Goal: Task Accomplishment & Management: Complete application form

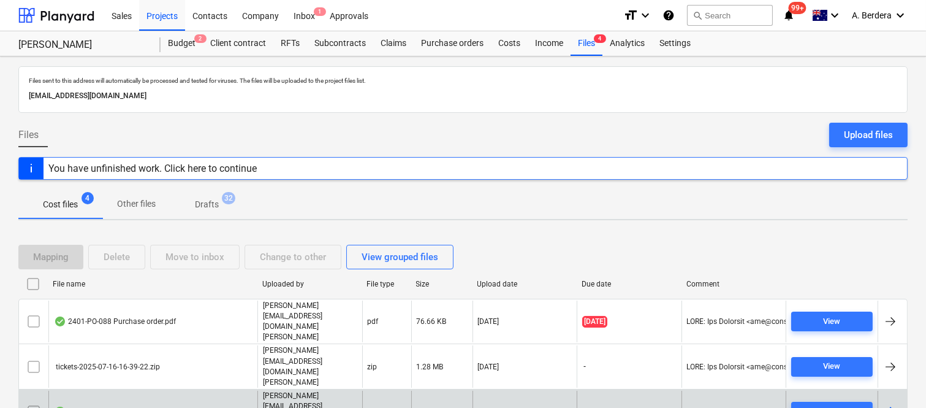
click at [164, 390] on div "Invoice 19364.pdf" at bounding box center [152, 411] width 209 height 42
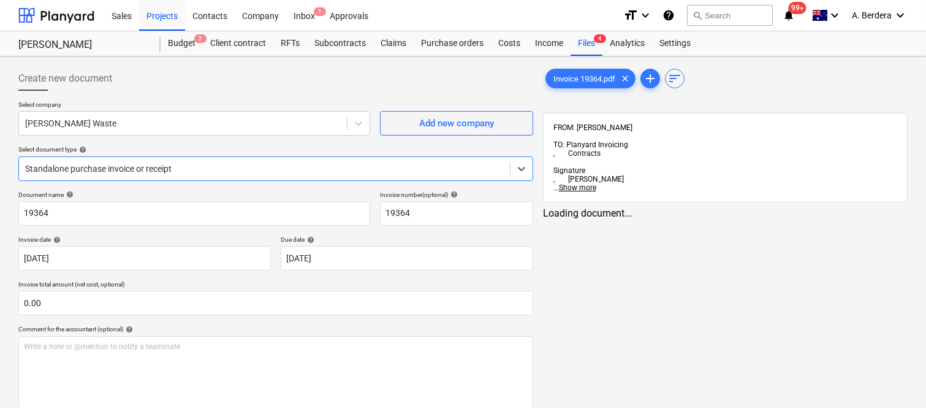
type input "19364"
type input "[DATE]"
click at [184, 164] on div at bounding box center [264, 168] width 479 height 12
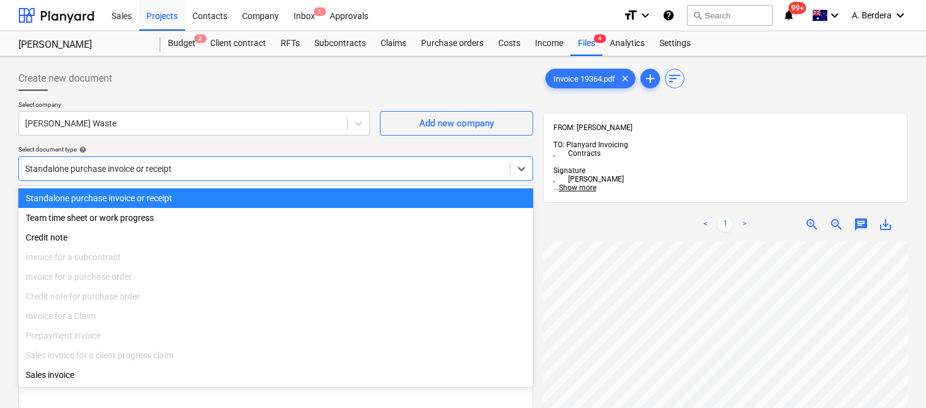
click at [189, 193] on div "Standalone purchase invoice or receipt" at bounding box center [275, 198] width 515 height 20
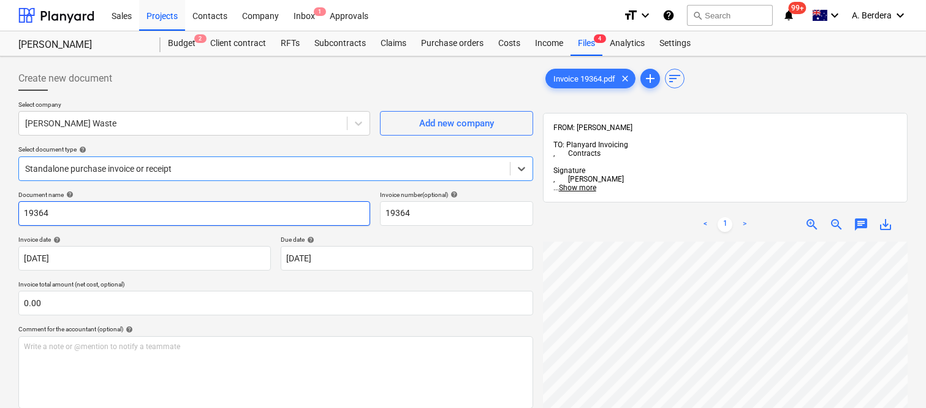
click at [20, 216] on input "19364" at bounding box center [194, 213] width 352 height 25
type input "[PERSON_NAME] WASTE INV- 19364"
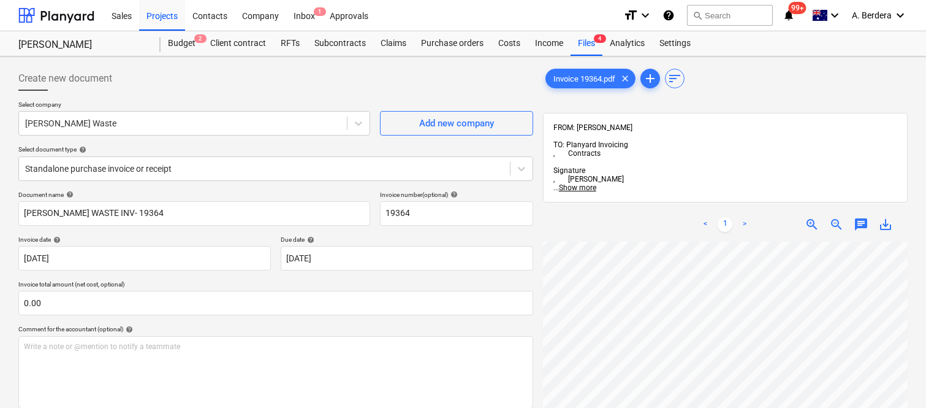
scroll to position [265, 188]
click at [737, 407] on html "Sales Projects Contacts Company Inbox 1 Approvals format_size keyboard_arrow_do…" at bounding box center [463, 204] width 926 height 408
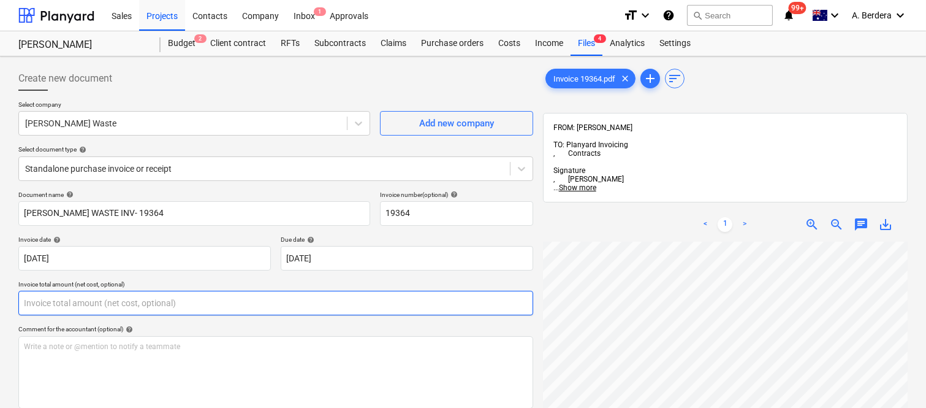
click at [225, 298] on input "text" at bounding box center [275, 303] width 515 height 25
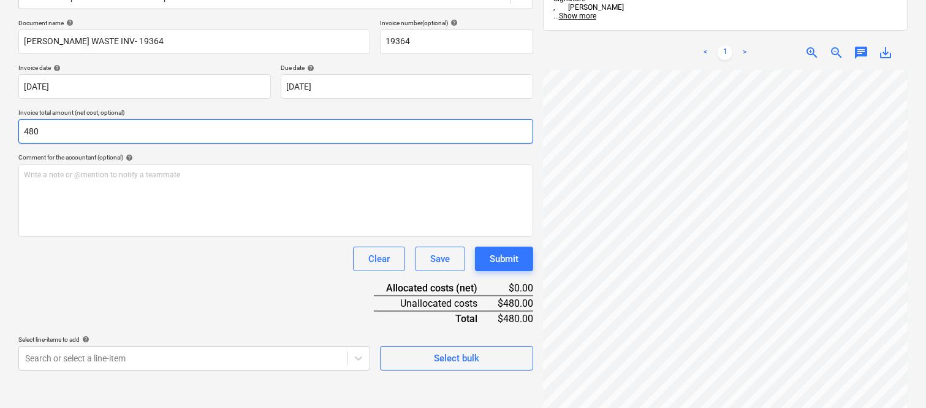
scroll to position [175, 0]
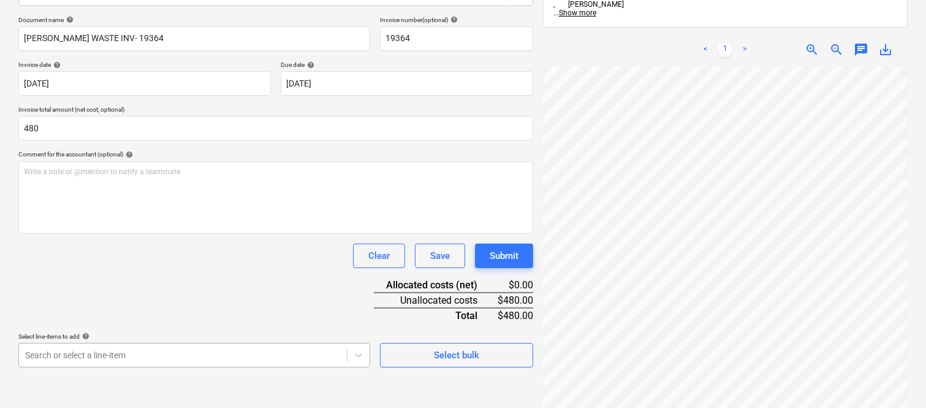
type input "480.00"
click at [161, 233] on body "Sales Projects Contacts Company Inbox 1 Approvals format_size keyboard_arrow_do…" at bounding box center [463, 29] width 926 height 408
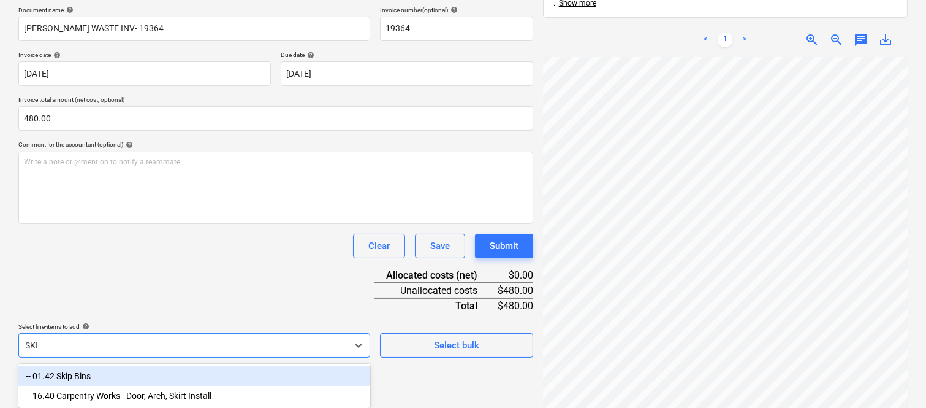
type input "SKIP"
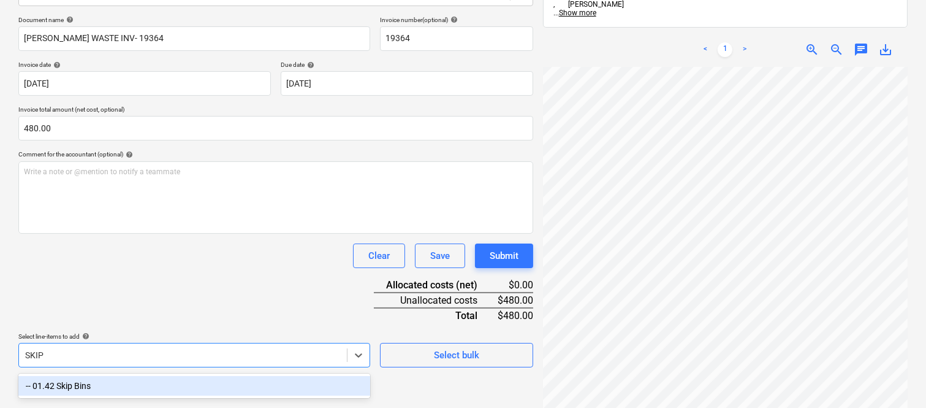
click at [143, 387] on div "-- 01.42 Skip Bins" at bounding box center [194, 386] width 352 height 20
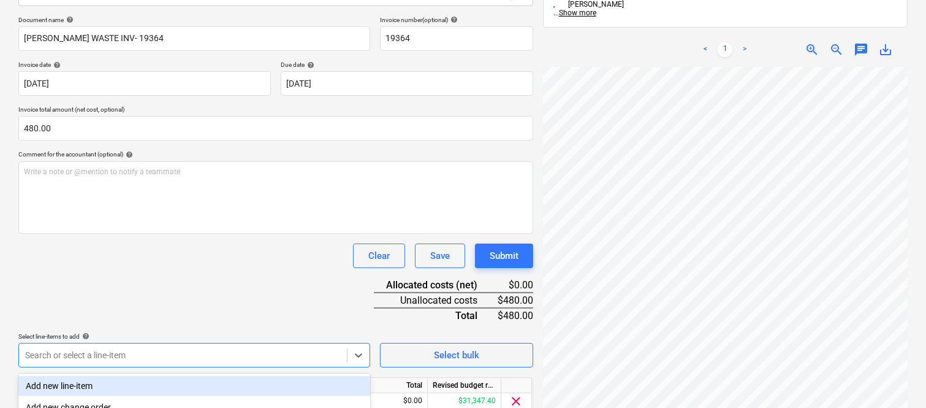
click at [99, 267] on div "Document name help SAUNDERS WASTE INV- 19364 Invoice number (optional) help 193…" at bounding box center [275, 232] width 515 height 432
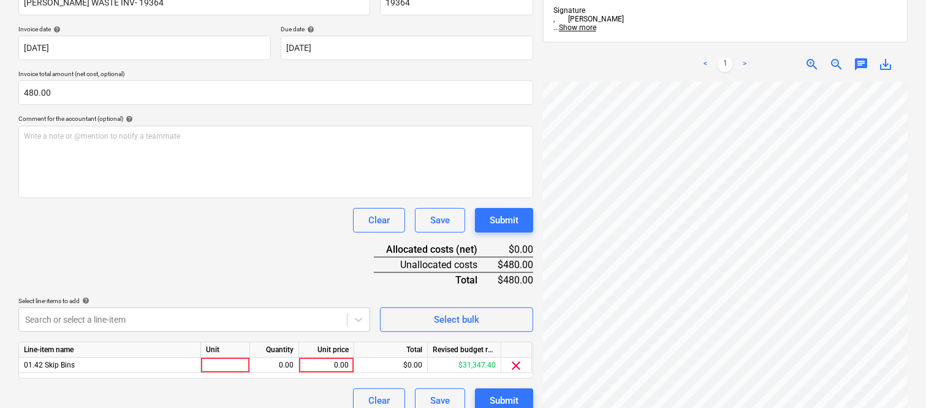
scroll to position [225, 0]
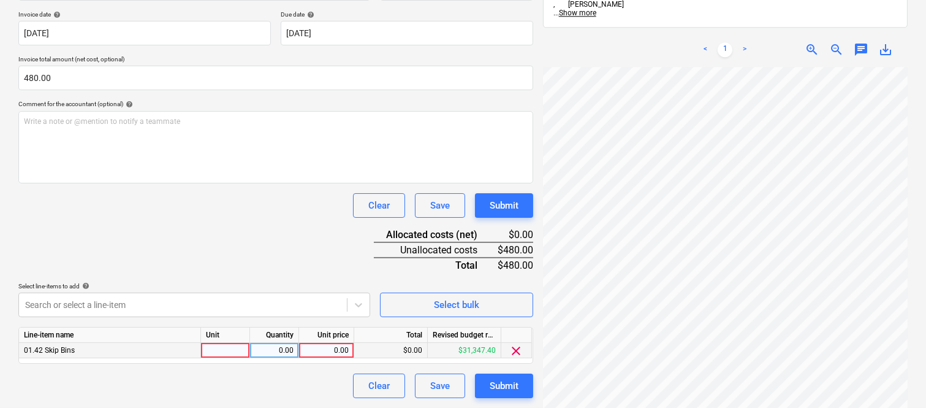
click at [229, 357] on div at bounding box center [225, 350] width 49 height 15
type input "INVOICE"
click at [283, 349] on div "0.00" at bounding box center [274, 350] width 39 height 15
type input "1"
click at [332, 350] on div "0.00" at bounding box center [326, 350] width 45 height 15
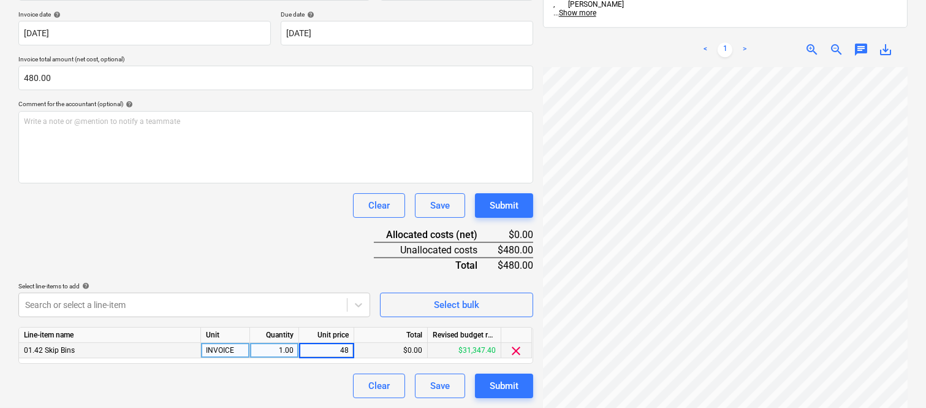
type input "480"
click at [237, 372] on div "Document name help SAUNDERS WASTE INV- 19364 Invoice number (optional) help 193…" at bounding box center [275, 182] width 515 height 432
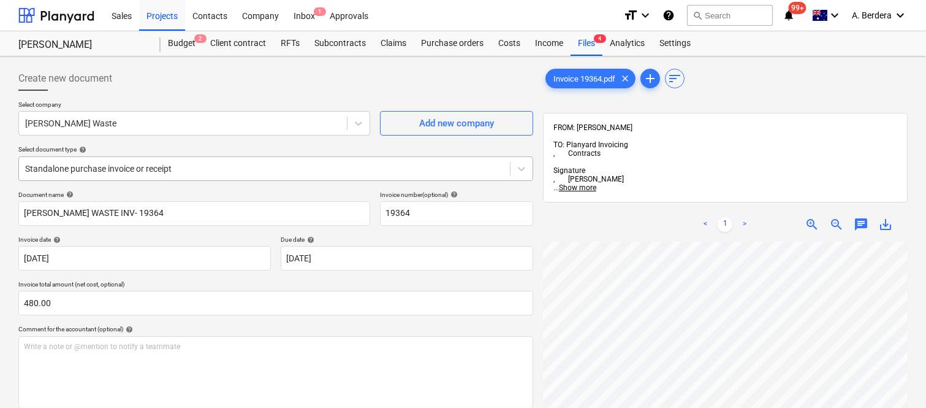
click at [245, 162] on div at bounding box center [264, 168] width 479 height 12
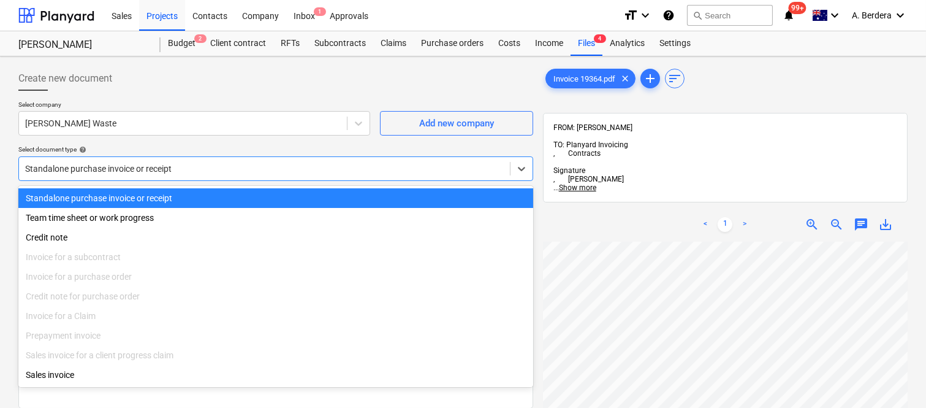
click at [254, 198] on div "Standalone purchase invoice or receipt" at bounding box center [275, 198] width 515 height 20
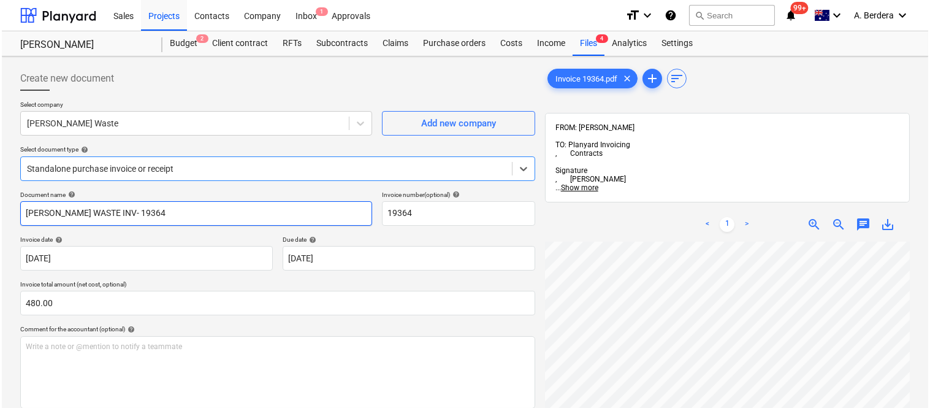
scroll to position [225, 0]
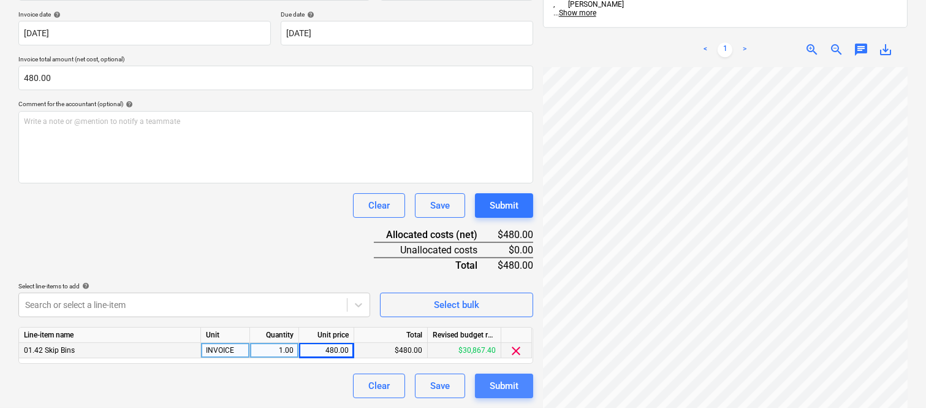
click at [511, 390] on div "Submit" at bounding box center [504, 386] width 29 height 16
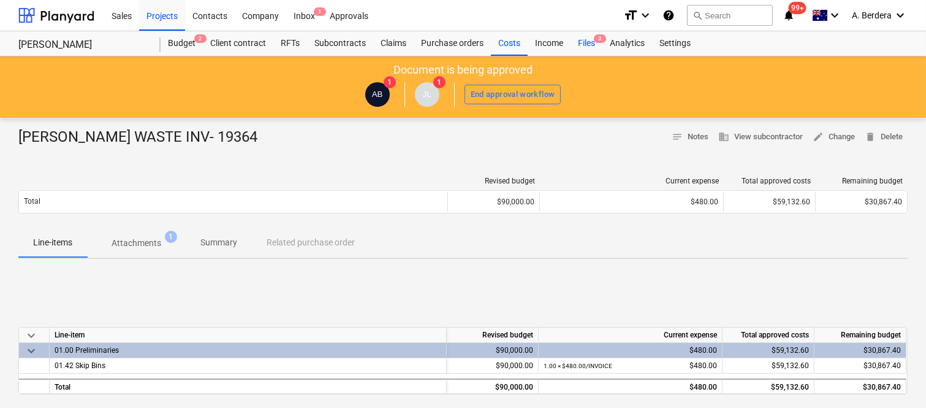
click at [593, 41] on div "Files 3" at bounding box center [587, 43] width 32 height 25
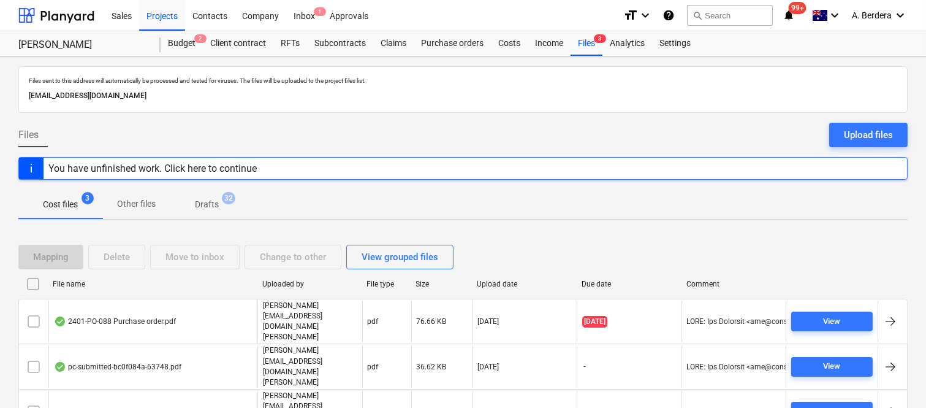
scroll to position [26, 0]
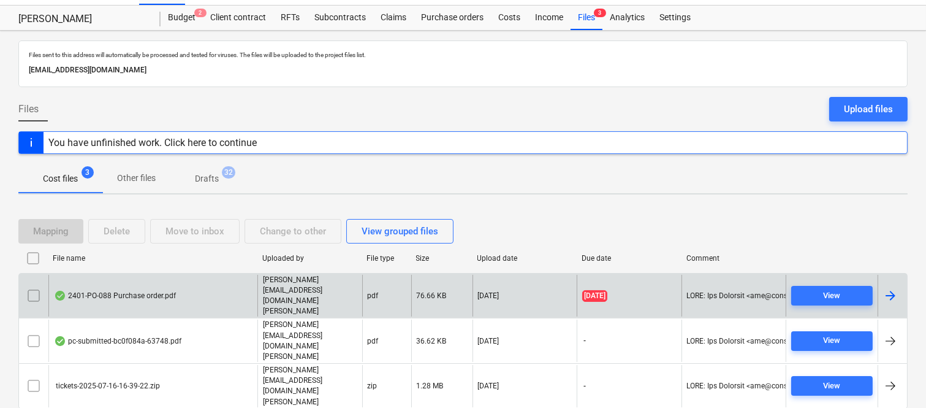
click at [207, 296] on div "2401-PO-088 Purchase order.pdf" at bounding box center [152, 296] width 209 height 42
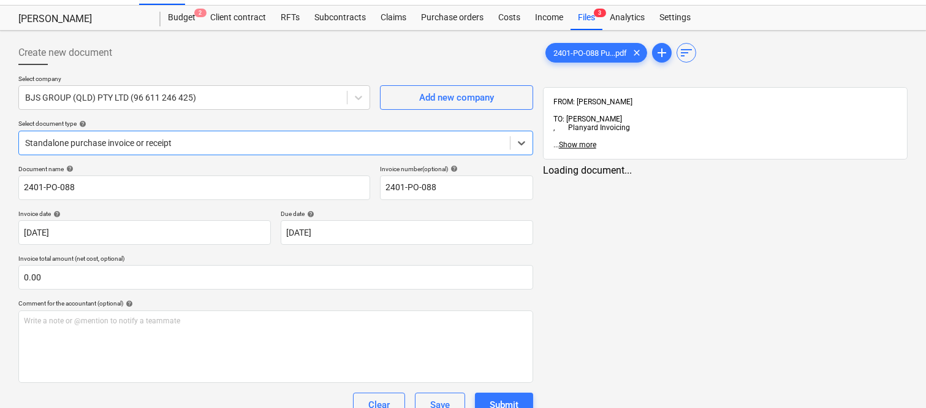
type input "2401-PO-088"
type input "[DATE]"
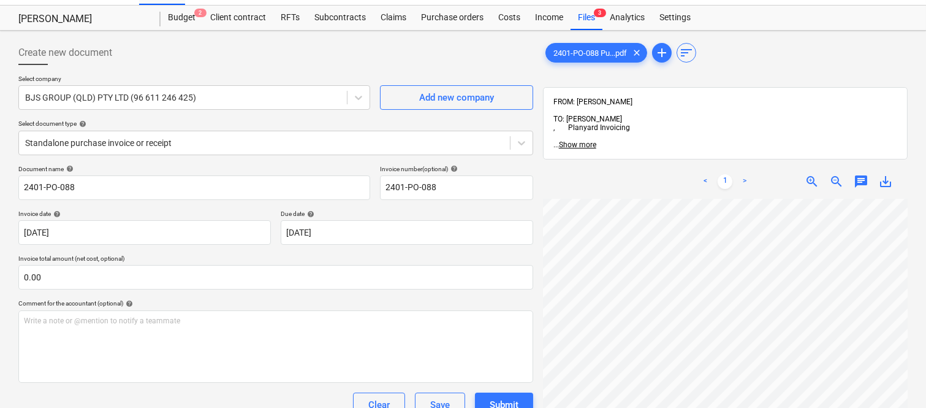
click at [539, 252] on div "2401-PO-088 Pu...pdf clear add sort FROM: Joe Licastro TO: Matthew Williams , P…" at bounding box center [725, 306] width 374 height 541
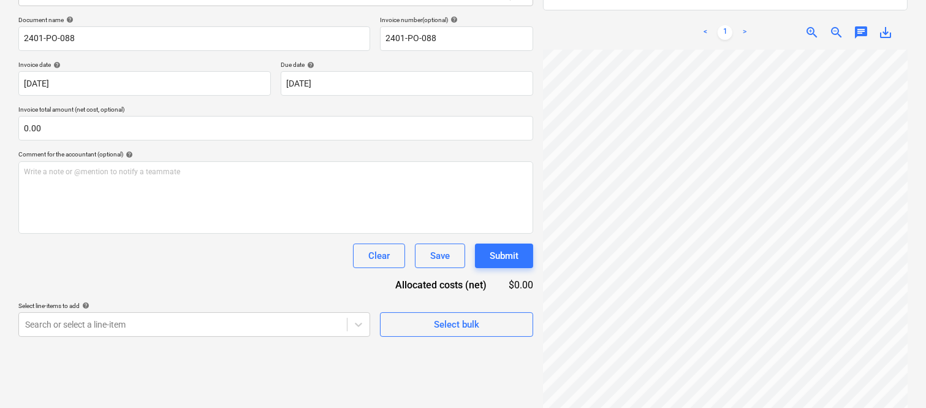
scroll to position [363, 0]
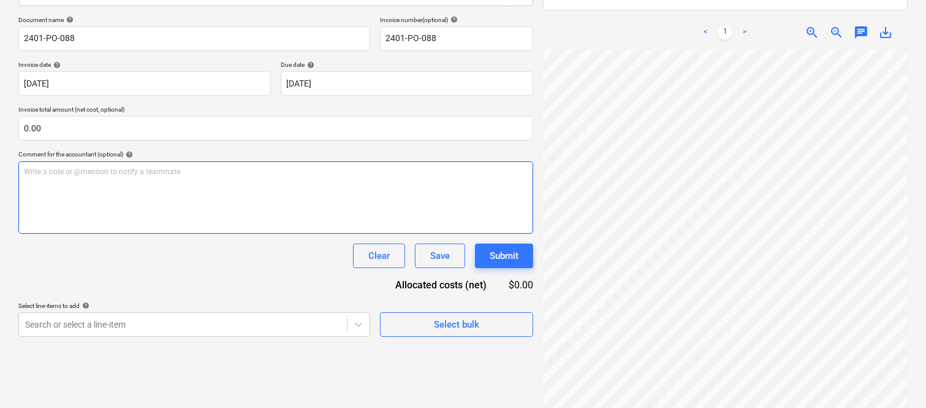
click at [509, 215] on div "Create new document Select company BJS GROUP (QLD) PTY LTD (96 611 246 425) Add…" at bounding box center [462, 157] width 899 height 541
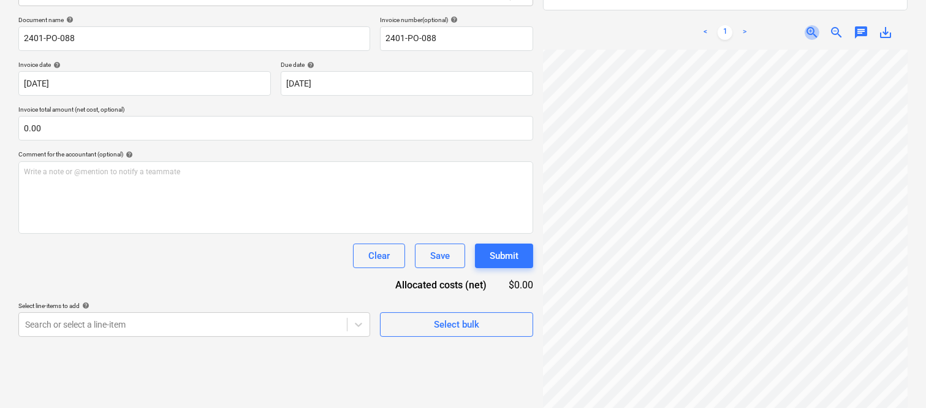
click at [808, 25] on span "zoom_in" at bounding box center [812, 32] width 15 height 15
click at [506, 145] on div "Create new document Select company BJS GROUP (QLD) PTY LTD (96 611 246 425) Add…" at bounding box center [462, 157] width 899 height 541
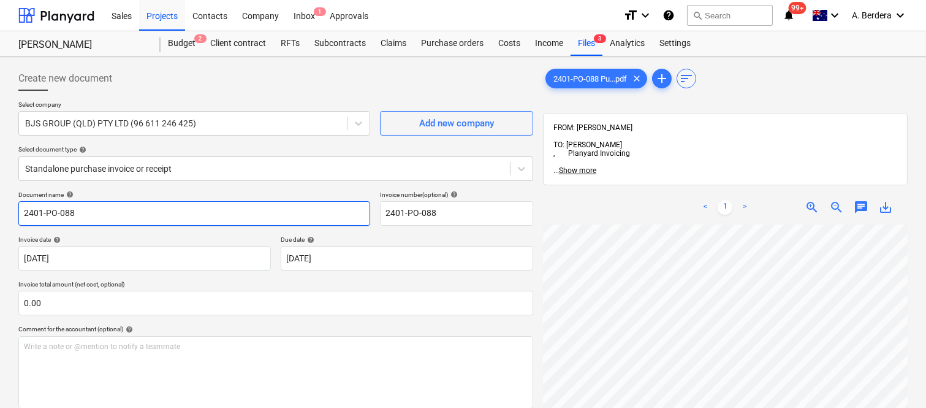
click at [21, 210] on input "2401-PO-088" at bounding box center [194, 213] width 352 height 25
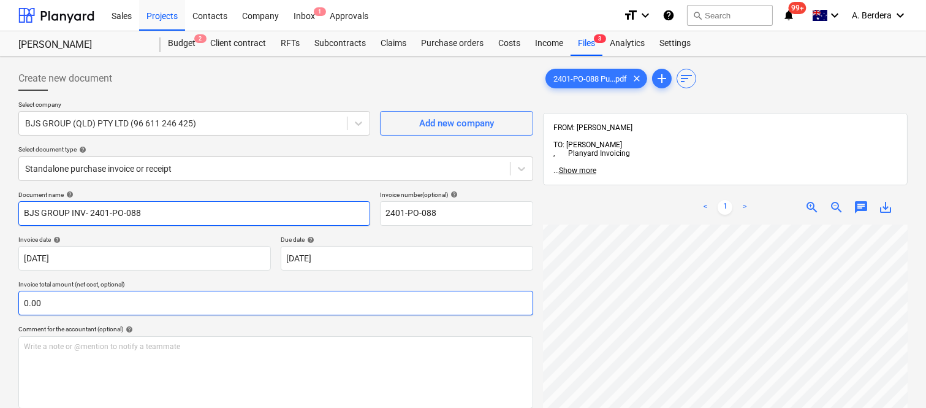
scroll to position [0, 391]
type input "BJS GROUP INV- 2401-PO-088"
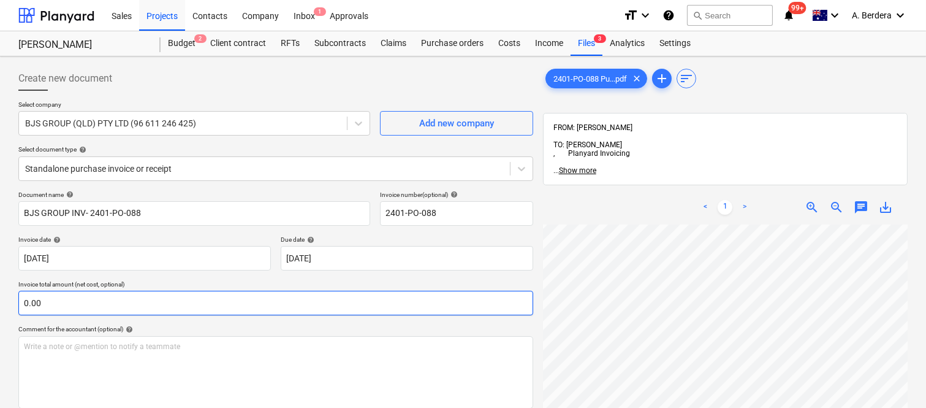
scroll to position [21, 235]
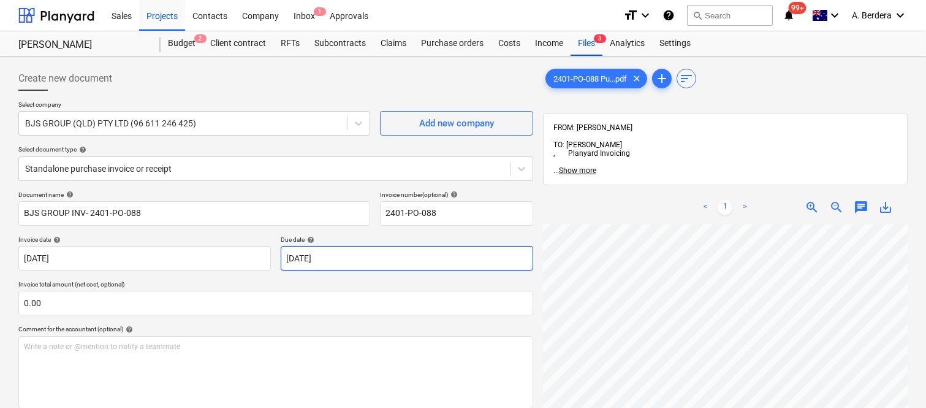
click at [403, 254] on body "Sales Projects Contacts Company Inbox 1 Approvals format_size keyboard_arrow_do…" at bounding box center [463, 204] width 926 height 408
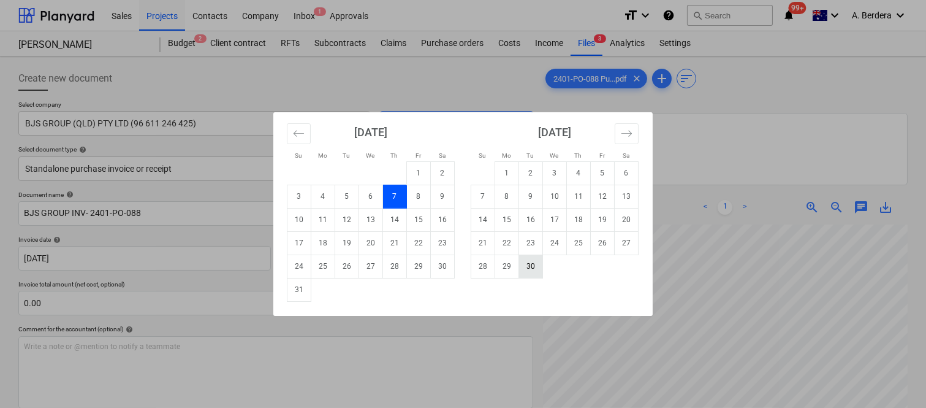
click at [530, 267] on td "30" at bounding box center [531, 265] width 24 height 23
type input "[DATE]"
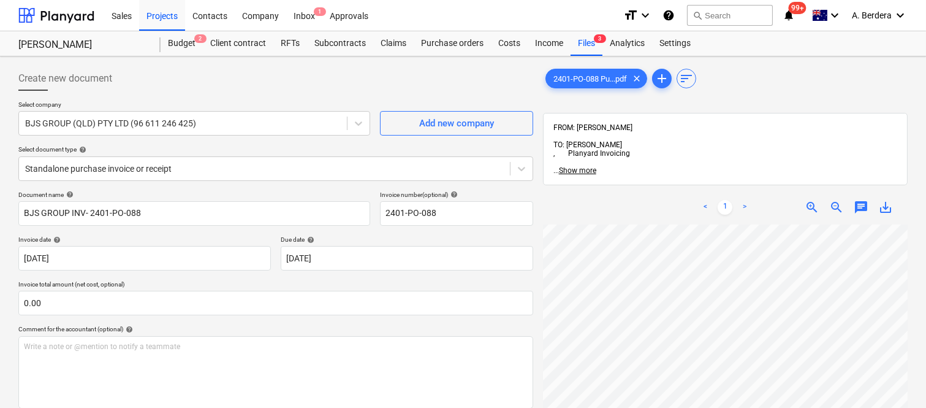
scroll to position [249, 391]
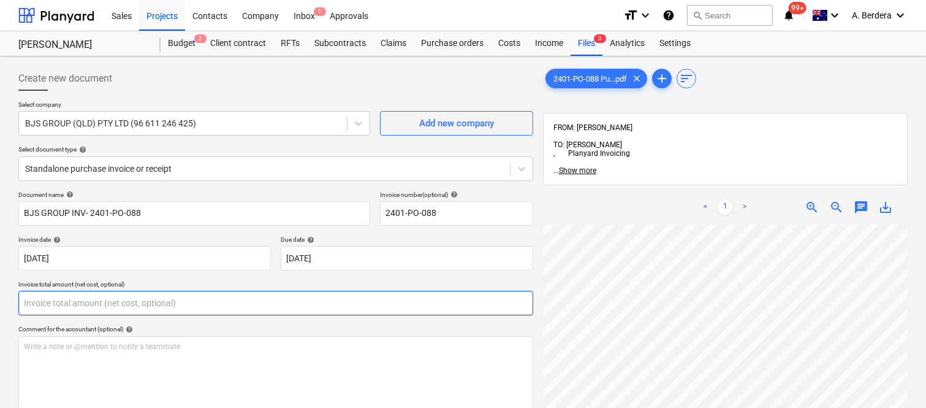
click at [190, 298] on input "text" at bounding box center [275, 303] width 515 height 25
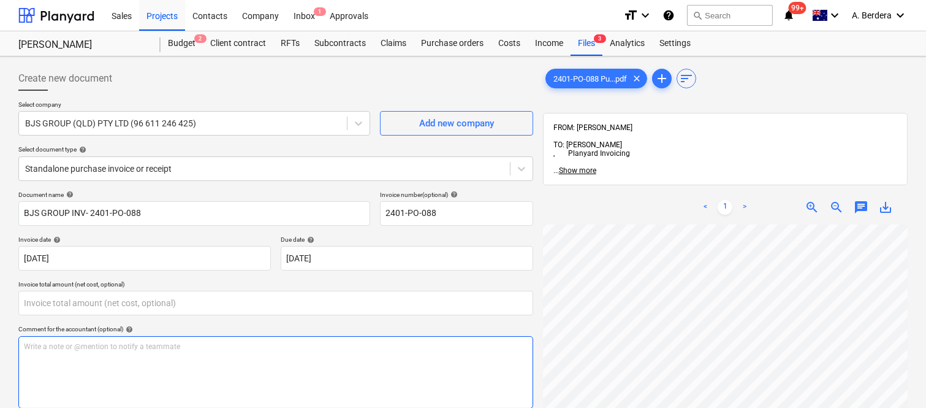
type input "0.00"
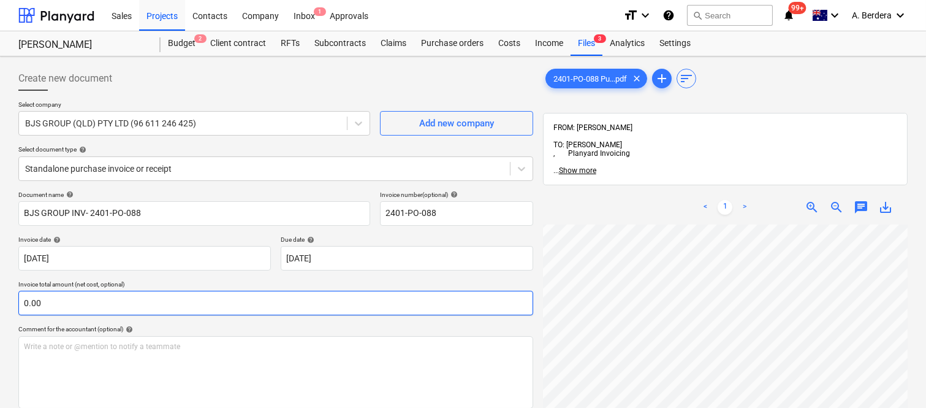
click at [251, 304] on input "0.00" at bounding box center [275, 303] width 515 height 25
paste input "4,555"
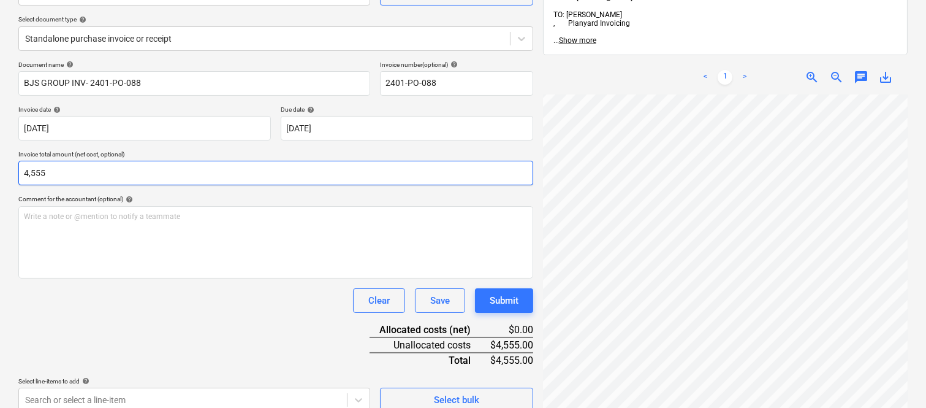
scroll to position [175, 0]
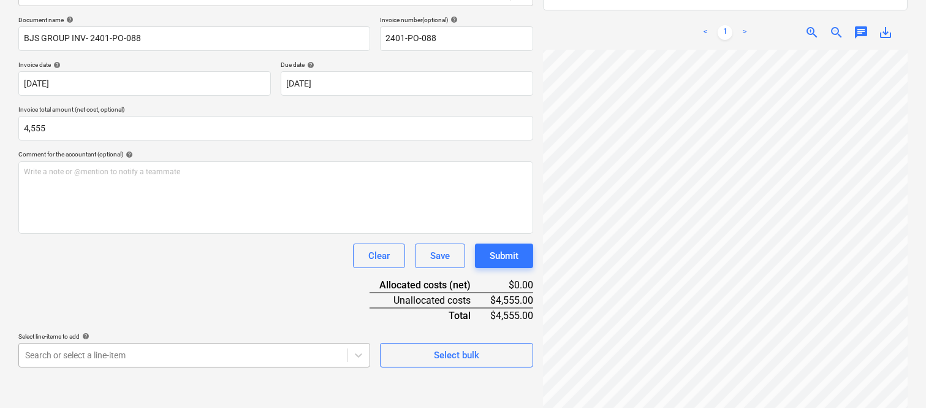
click at [222, 233] on body "Sales Projects Contacts Company Inbox 1 Approvals format_size keyboard_arrow_do…" at bounding box center [463, 29] width 926 height 408
type input "4,555.00"
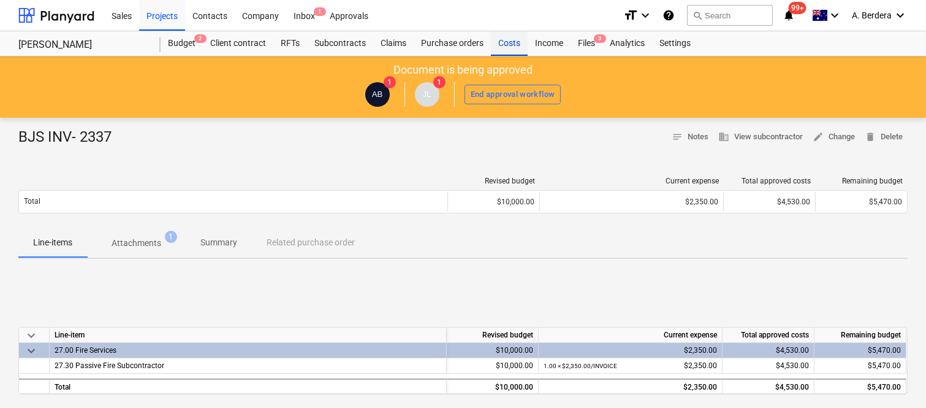
click at [512, 41] on div "Costs" at bounding box center [509, 43] width 37 height 25
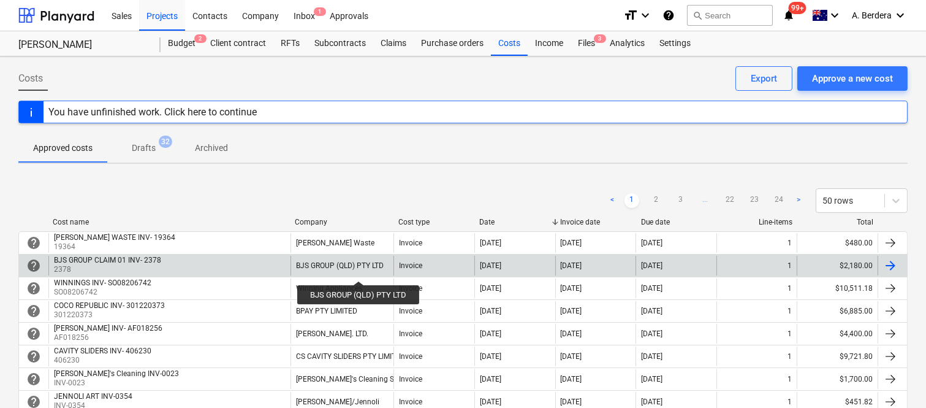
click at [359, 270] on div "BJS GROUP (QLD) PTY LTD" at bounding box center [340, 265] width 88 height 9
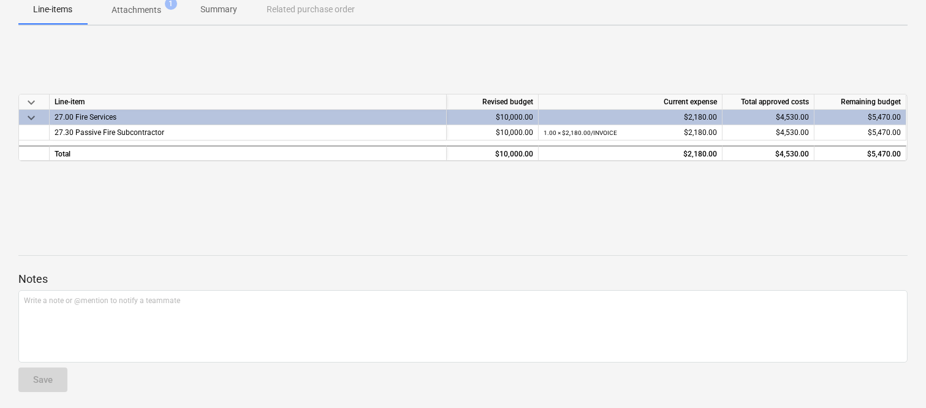
scroll to position [236, 0]
